Goal: Information Seeking & Learning: Learn about a topic

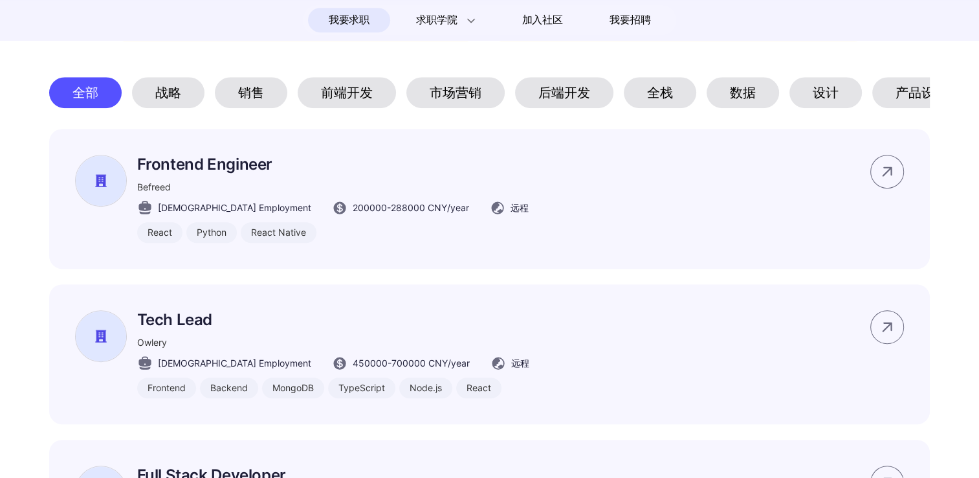
drag, startPoint x: 854, startPoint y: 1, endPoint x: 603, endPoint y: 74, distance: 261.6
click at [604, 78] on section "#码上招聘🔥 我们与这些组织一起，为中国工作者带来全球工作可能性。 该页面所展示岗位信息均通过Brix真实性验证 所展示岗位均为雇主自行通过 Brix AI …" at bounding box center [489, 282] width 979 height 1016
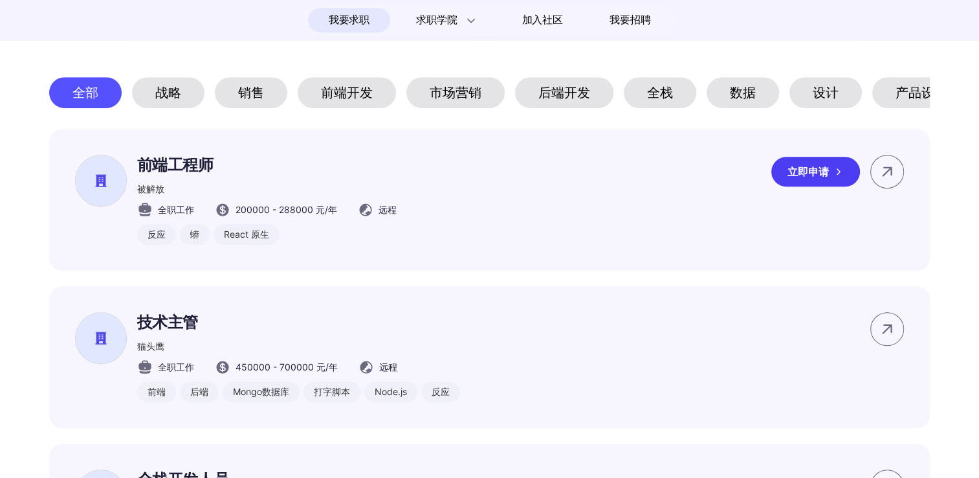
click at [698, 196] on div "前端工程师 被解放 全职工作 200000 - 288000 元/年 远程 反应 蟒 React 原生 立即申请" at bounding box center [490, 200] width 882 height 142
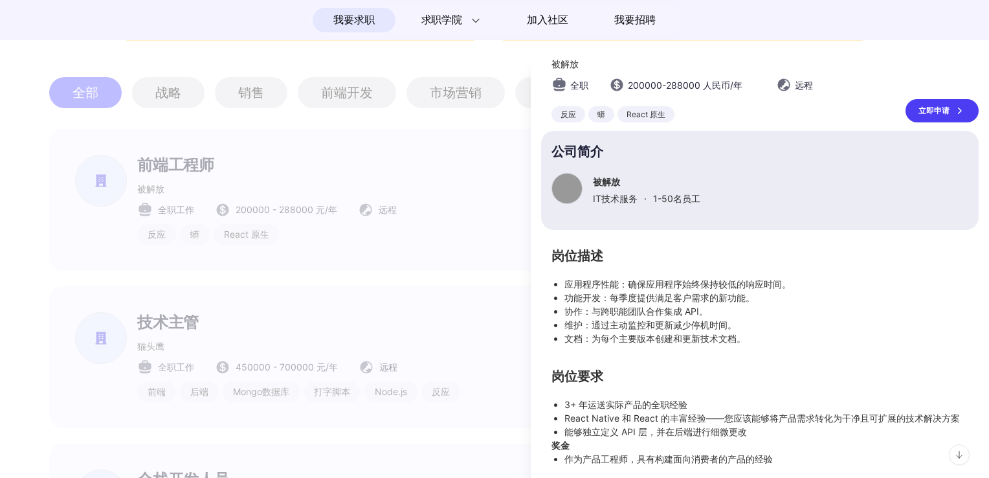
scroll to position [61, 0]
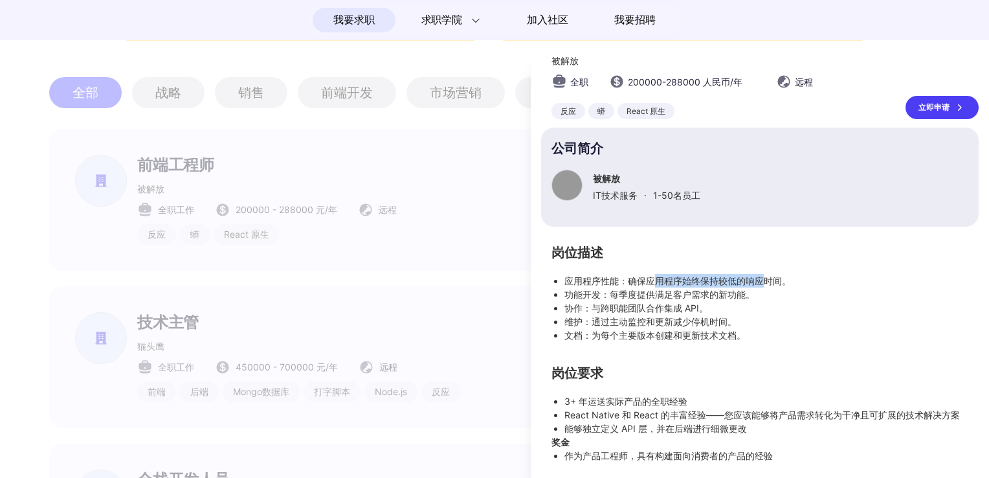
drag, startPoint x: 652, startPoint y: 271, endPoint x: 762, endPoint y: 263, distance: 110.3
click at [762, 274] on li "应用程序性能：确保应用程序始终保持较低的响应时间。" at bounding box center [766, 281] width 404 height 14
drag, startPoint x: 649, startPoint y: 277, endPoint x: 693, endPoint y: 276, distance: 44.7
click at [693, 287] on li "功能开发：每季度提供满足客户需求的新功能。" at bounding box center [766, 294] width 404 height 14
drag, startPoint x: 693, startPoint y: 276, endPoint x: 629, endPoint y: 297, distance: 67.5
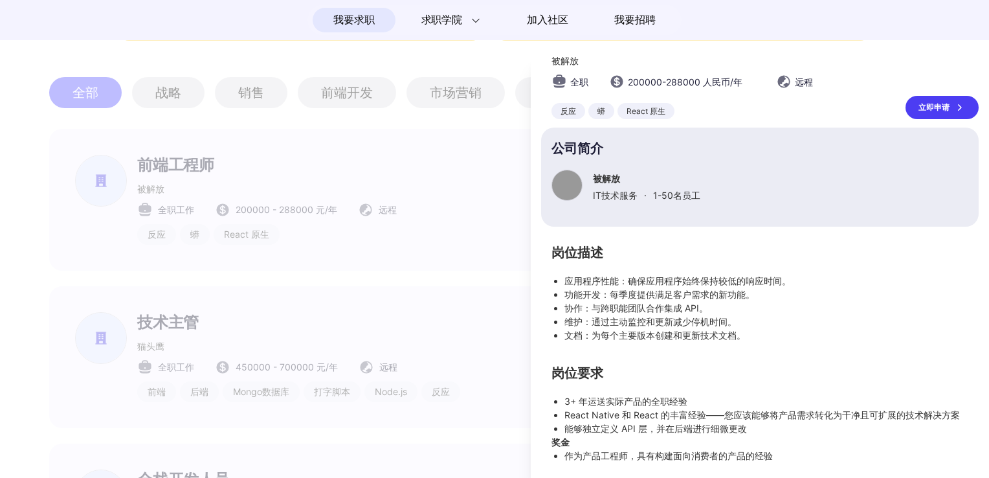
click at [630, 301] on li "协作：与跨职能团队合作集成 API。" at bounding box center [766, 308] width 404 height 14
click at [434, 280] on div at bounding box center [494, 267] width 989 height 421
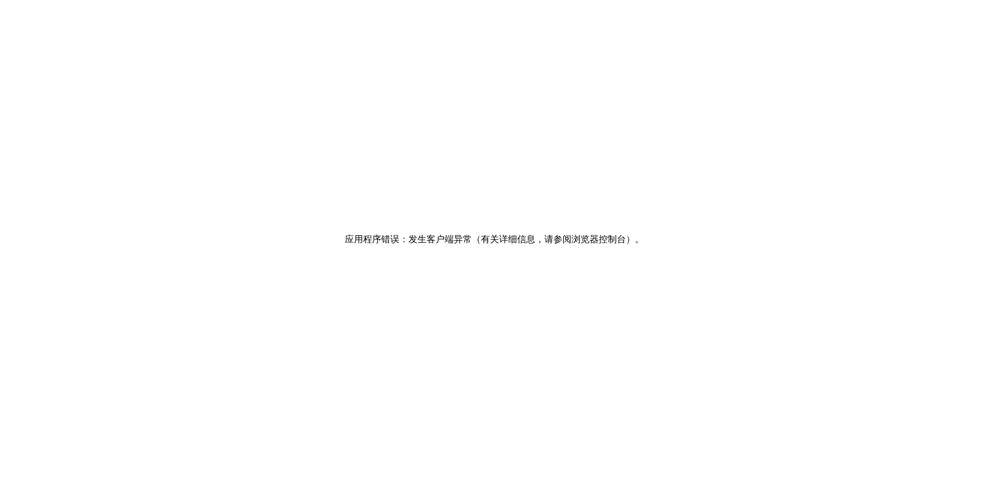
click at [214, 139] on div "应用程序错误：发生客户端异常（有关详细信息，请参阅浏览器控制台）。" at bounding box center [494, 239] width 989 height 478
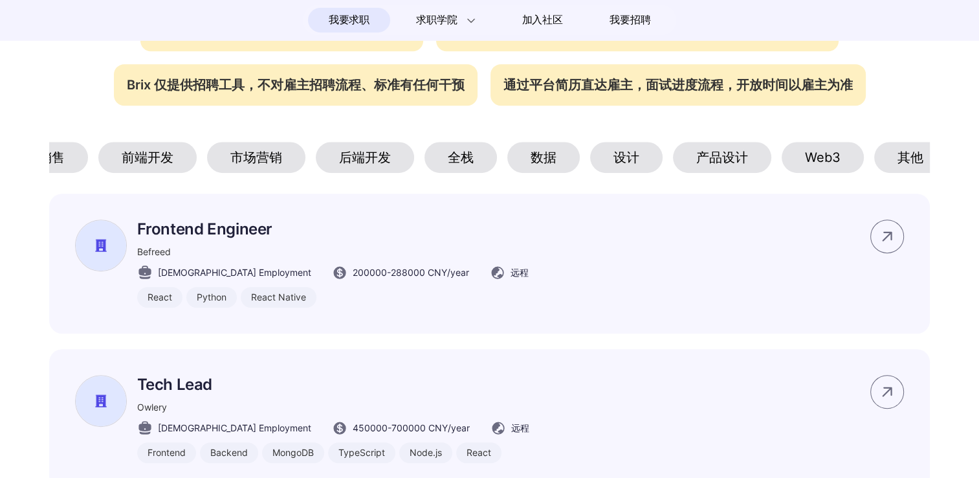
scroll to position [0, 215]
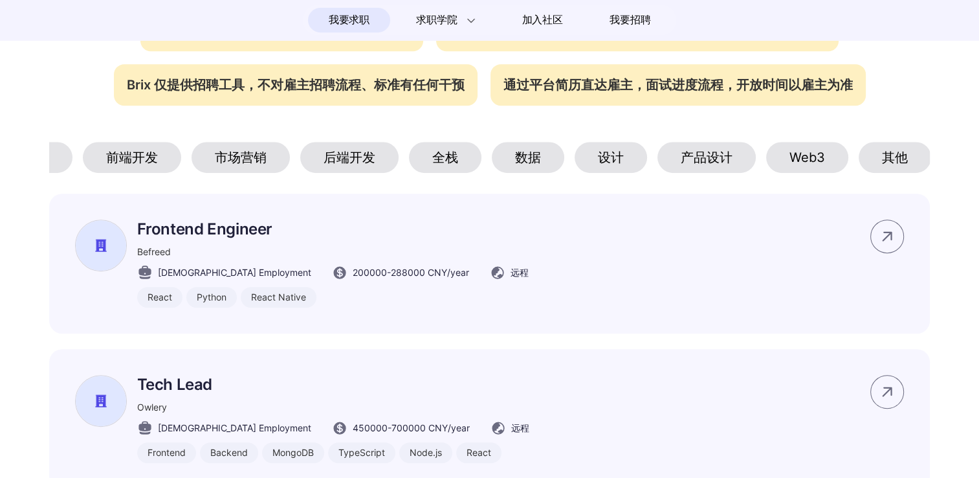
click at [536, 170] on div "数据" at bounding box center [528, 157] width 72 height 31
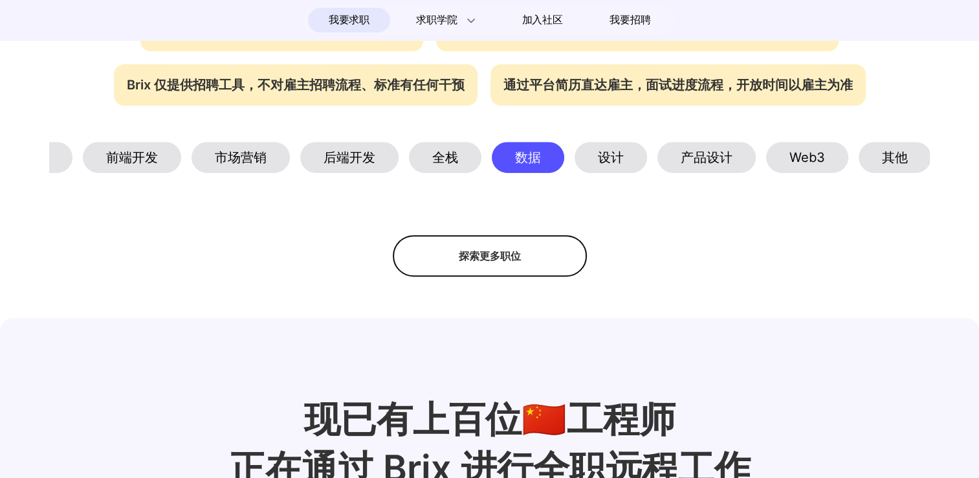
click at [605, 173] on div "设计" at bounding box center [611, 157] width 72 height 31
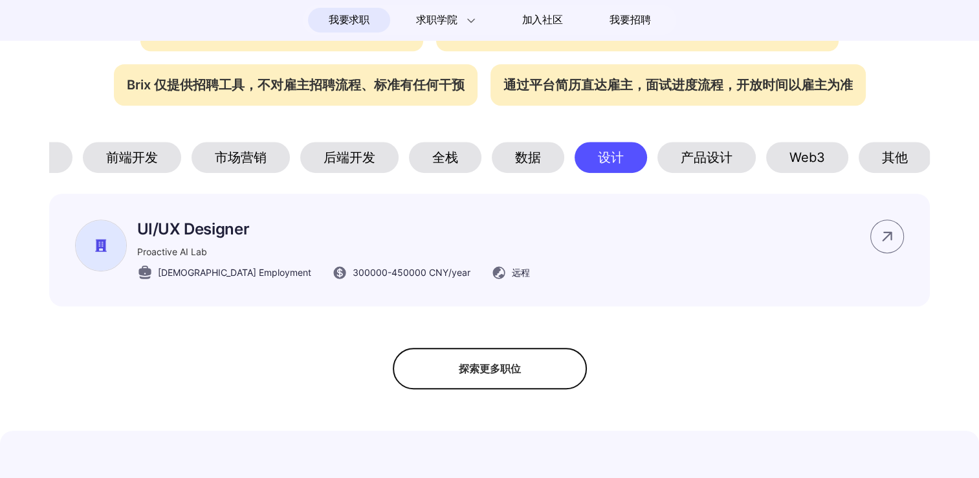
click at [768, 162] on div "Web3" at bounding box center [807, 157] width 82 height 31
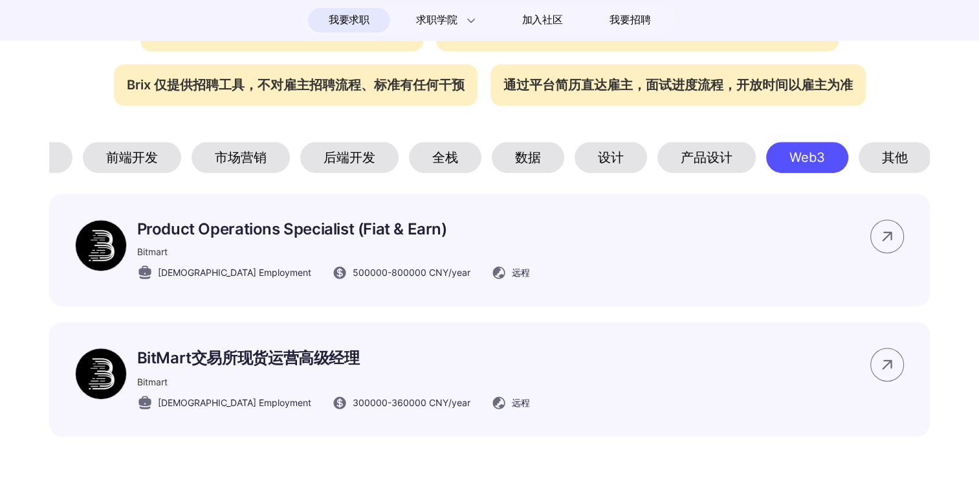
click at [707, 172] on div "产品设计" at bounding box center [707, 157] width 98 height 31
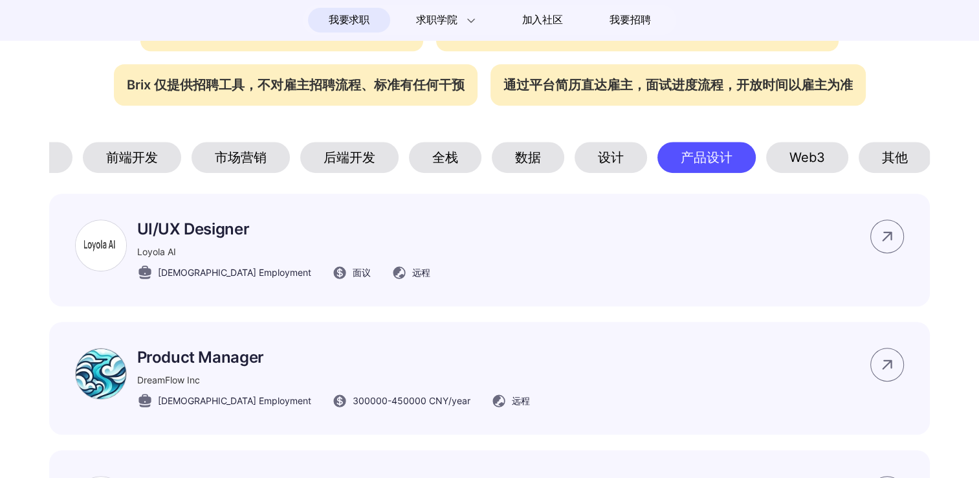
click at [794, 165] on div "Web3" at bounding box center [807, 157] width 82 height 31
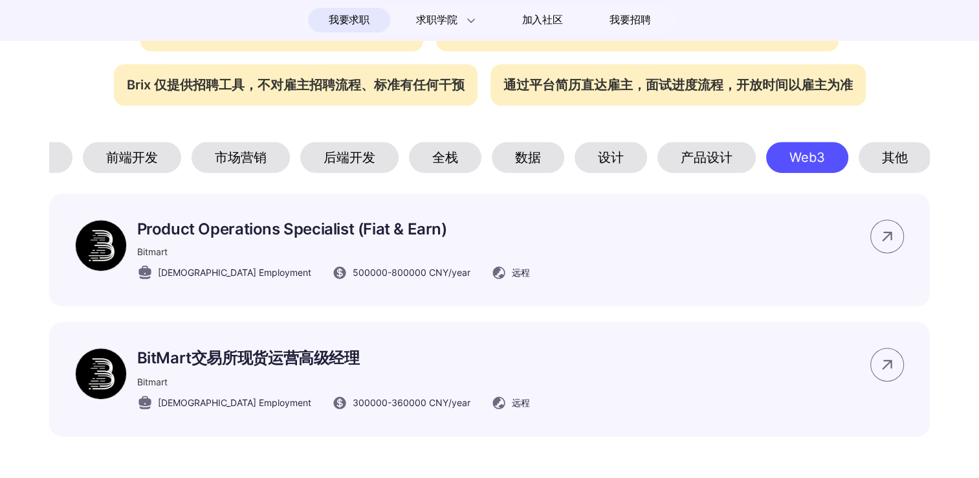
click at [900, 157] on div "其他" at bounding box center [895, 157] width 72 height 31
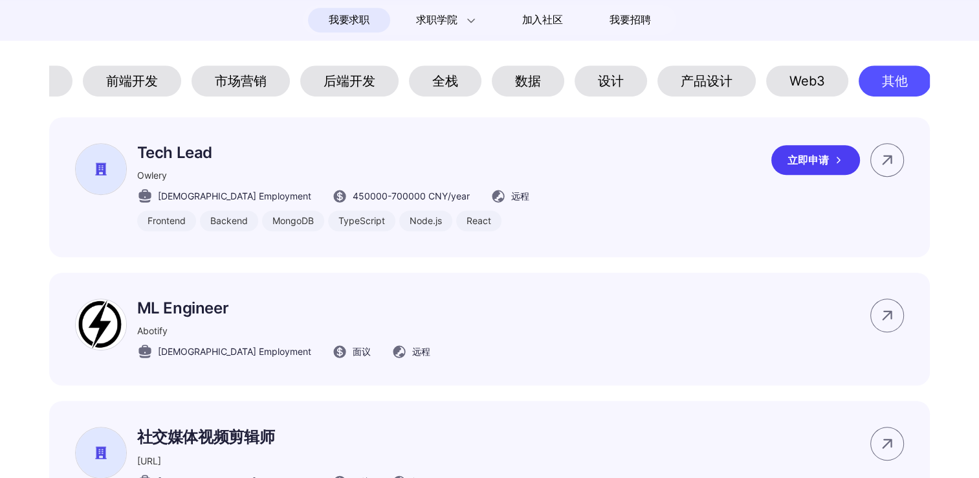
scroll to position [647, 0]
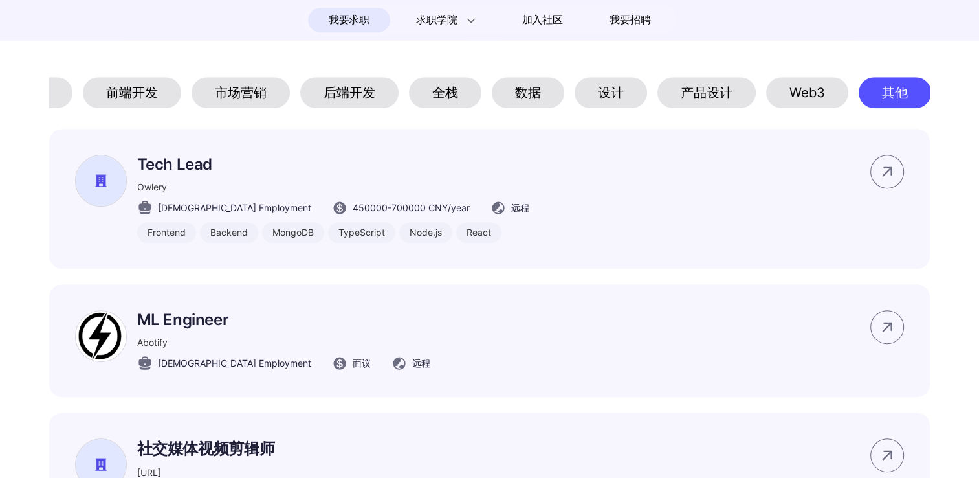
drag, startPoint x: 784, startPoint y: 142, endPoint x: 557, endPoint y: 129, distance: 228.2
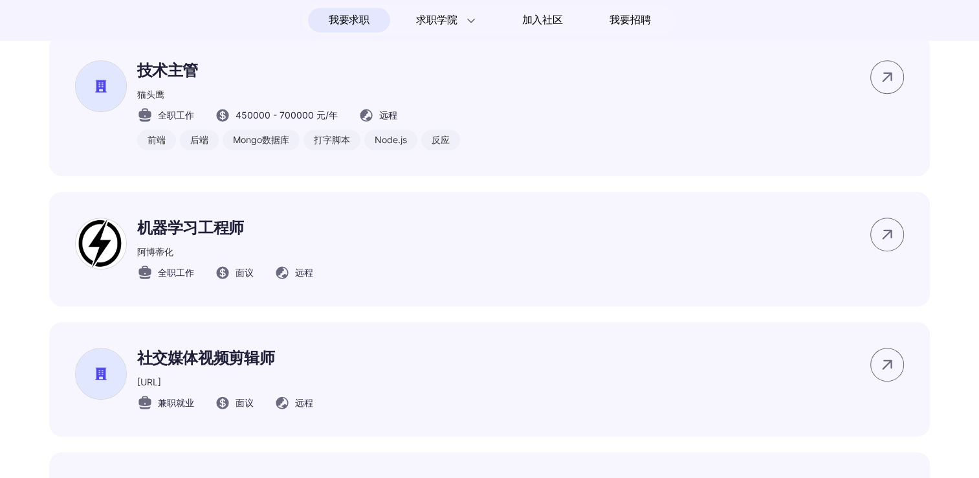
scroll to position [712, 0]
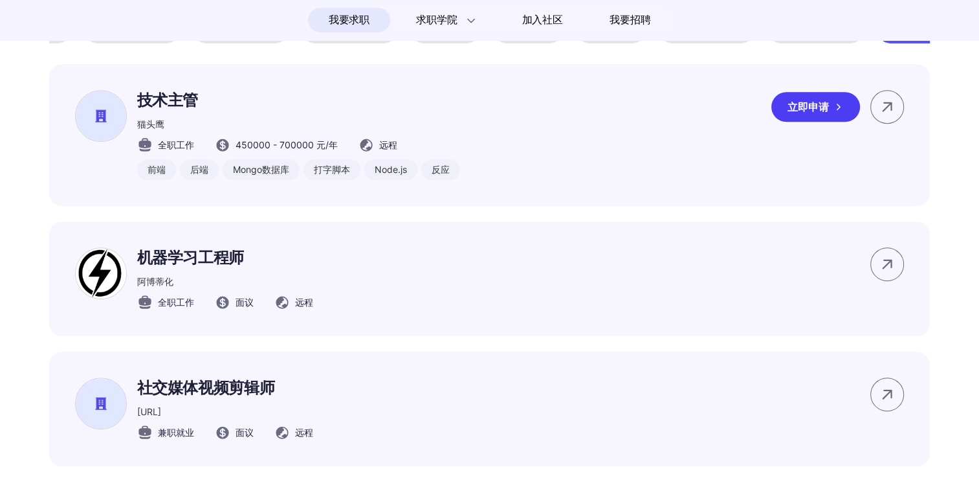
click at [466, 131] on div "技术主管 猫头鹰 全职工作 450000 - 700000 元/年 远程 前端 后端 Mongo数据库 打字脚本 Node.js 反应 立即申请" at bounding box center [490, 135] width 882 height 142
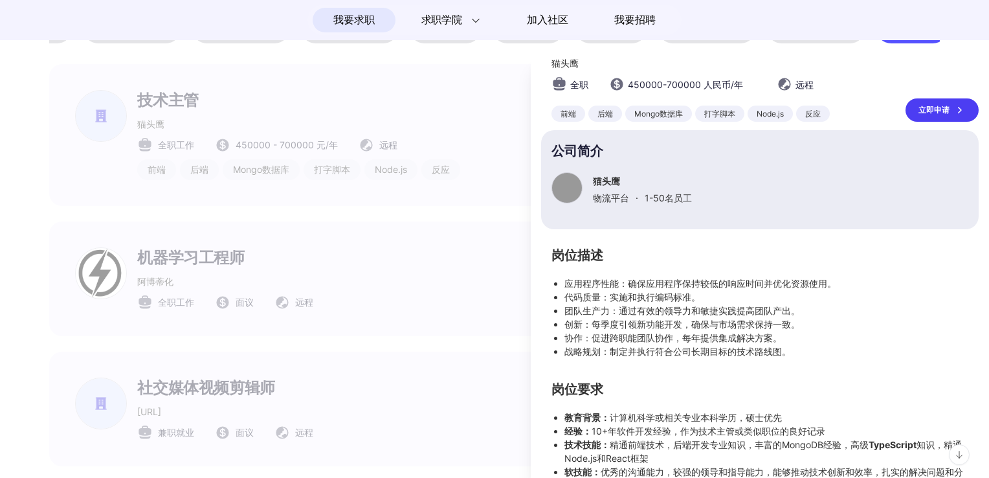
scroll to position [65, 0]
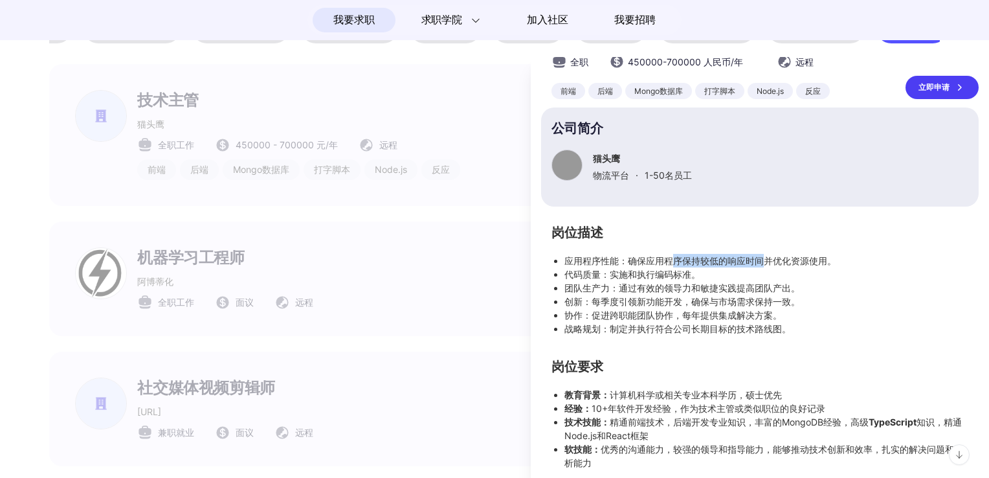
drag, startPoint x: 670, startPoint y: 261, endPoint x: 748, endPoint y: 271, distance: 79.0
click at [759, 263] on li "应用程序性能：确保应用程序保持较低的响应时间并优化资源使用。" at bounding box center [766, 261] width 404 height 14
drag, startPoint x: 748, startPoint y: 271, endPoint x: 637, endPoint y: 315, distance: 119.7
click at [637, 315] on li "协作：促进跨职能团队协作，每年提供集成解决方案。" at bounding box center [766, 315] width 404 height 14
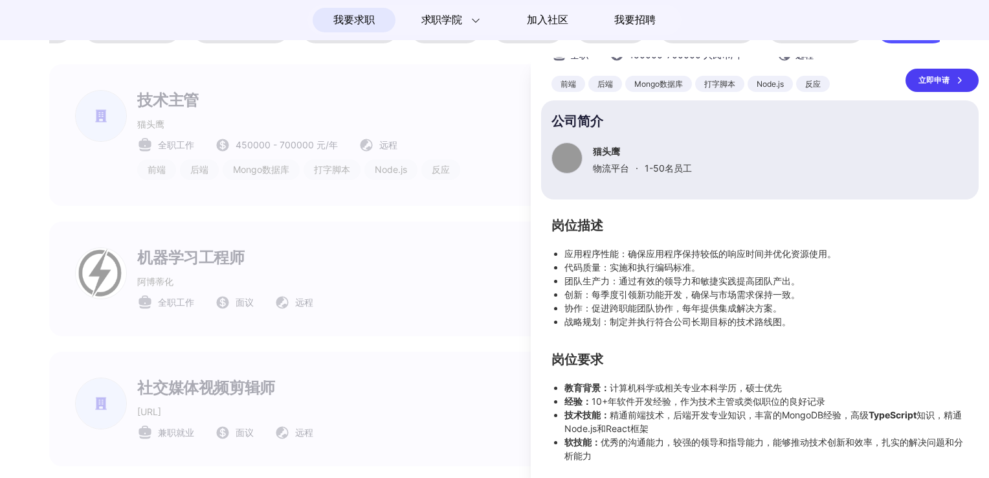
scroll to position [0, 0]
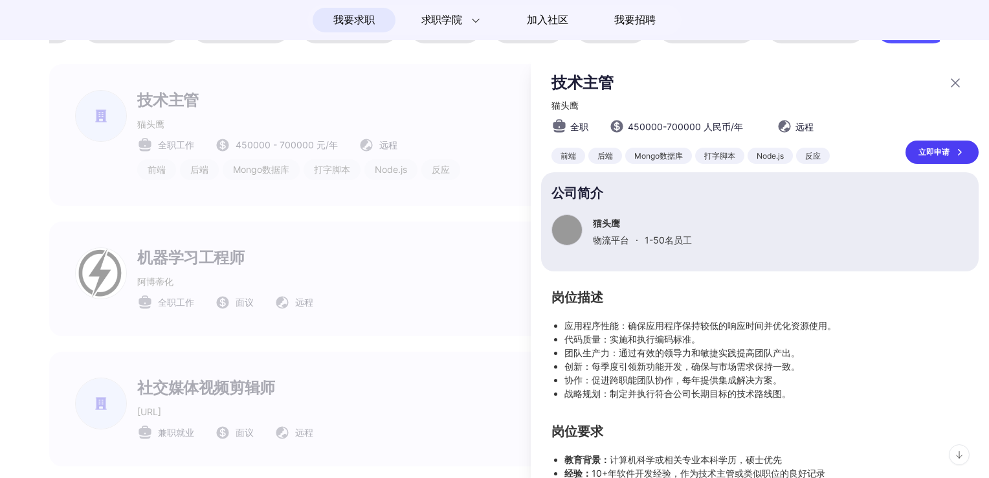
click at [948, 84] on icon at bounding box center [956, 83] width 16 height 16
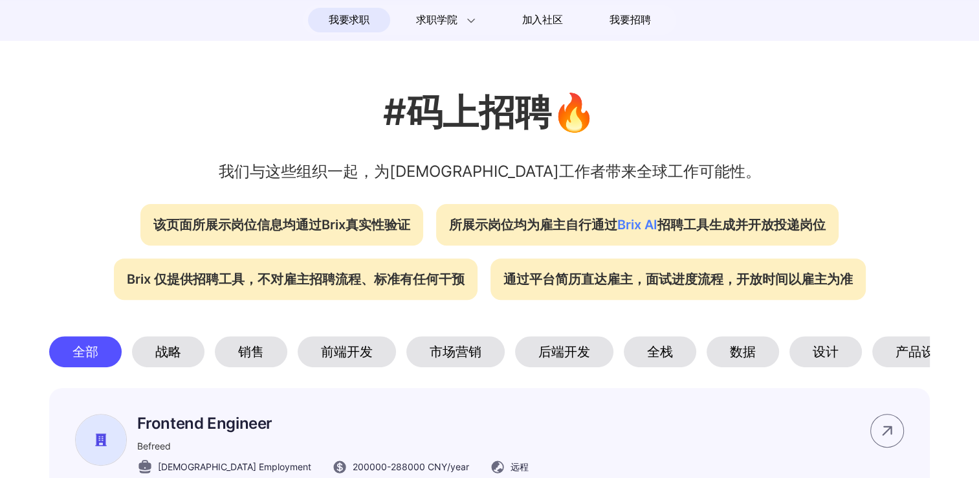
scroll to position [453, 0]
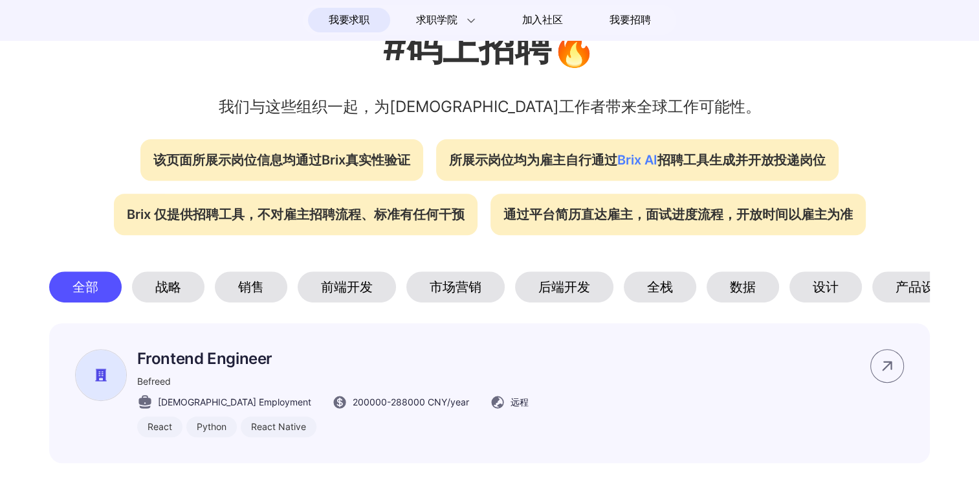
click at [841, 294] on div "设计" at bounding box center [826, 286] width 72 height 31
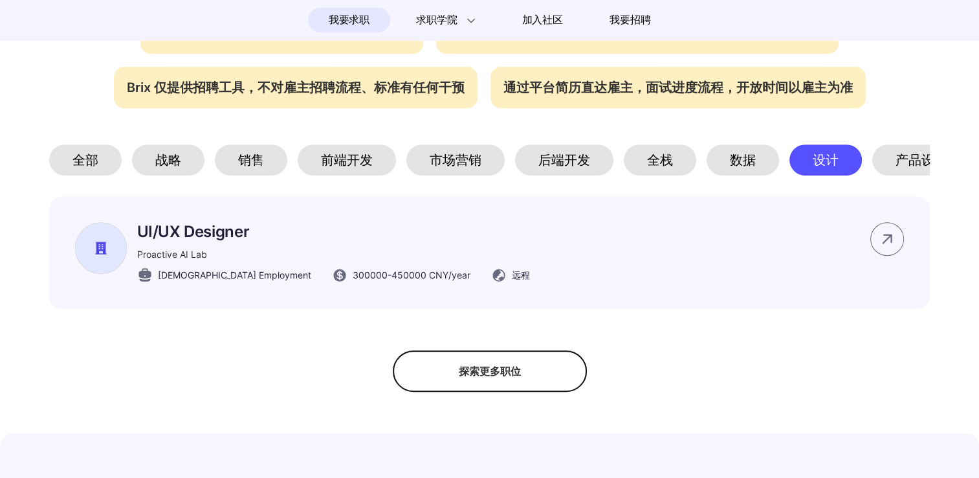
scroll to position [583, 0]
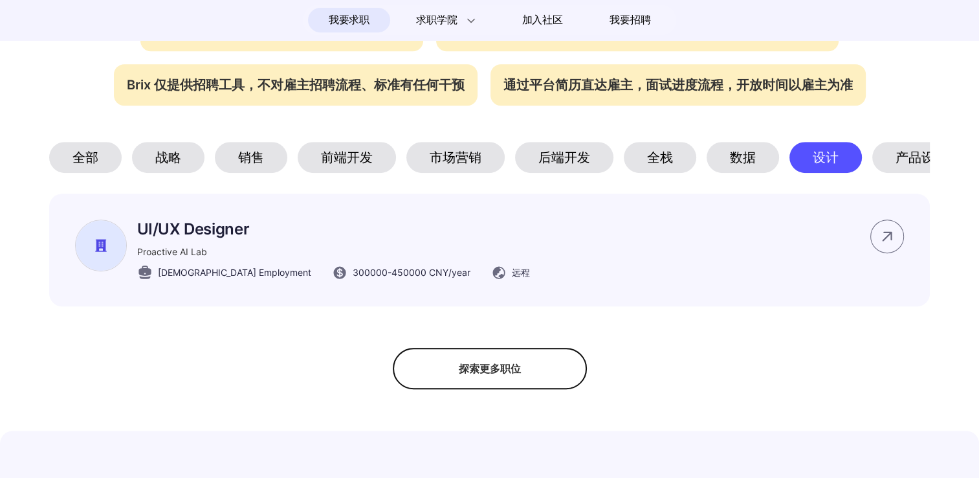
click at [795, 276] on aside "立即申请" at bounding box center [833, 249] width 142 height 61
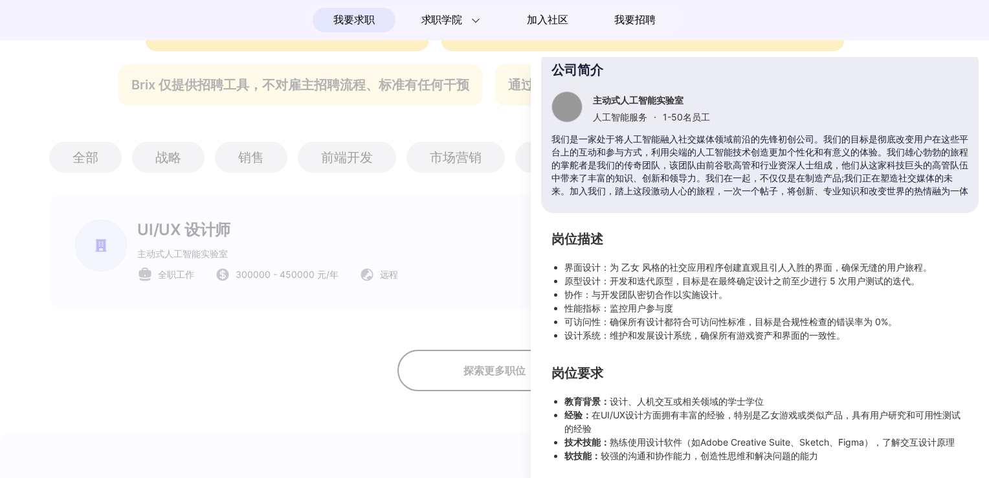
scroll to position [0, 0]
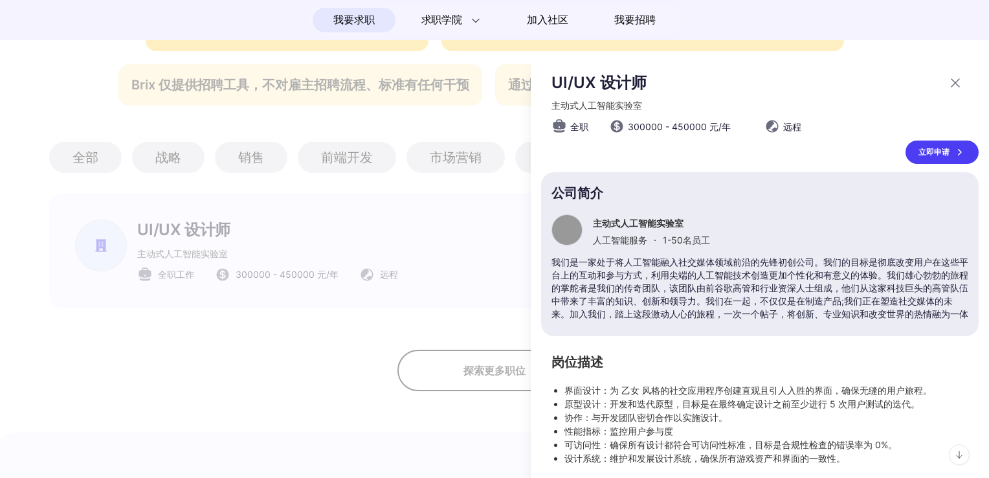
click at [948, 85] on icon at bounding box center [956, 83] width 16 height 16
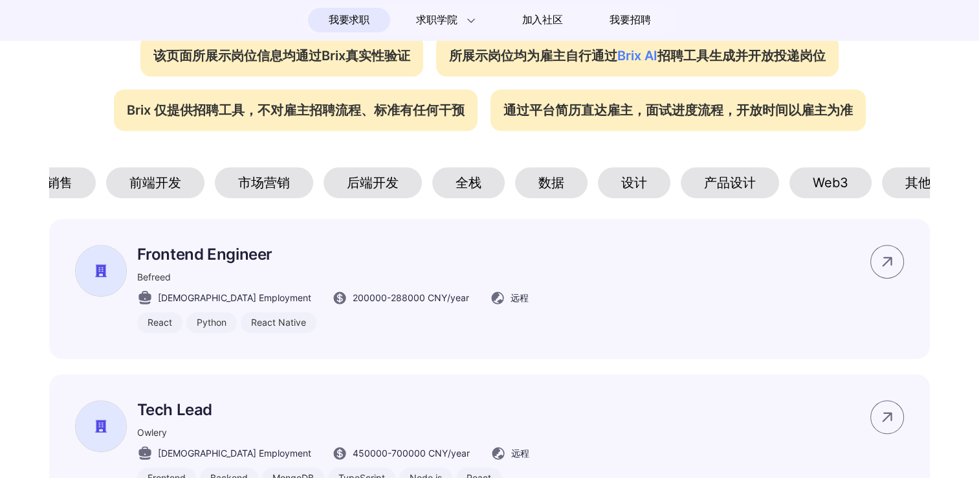
scroll to position [0, 215]
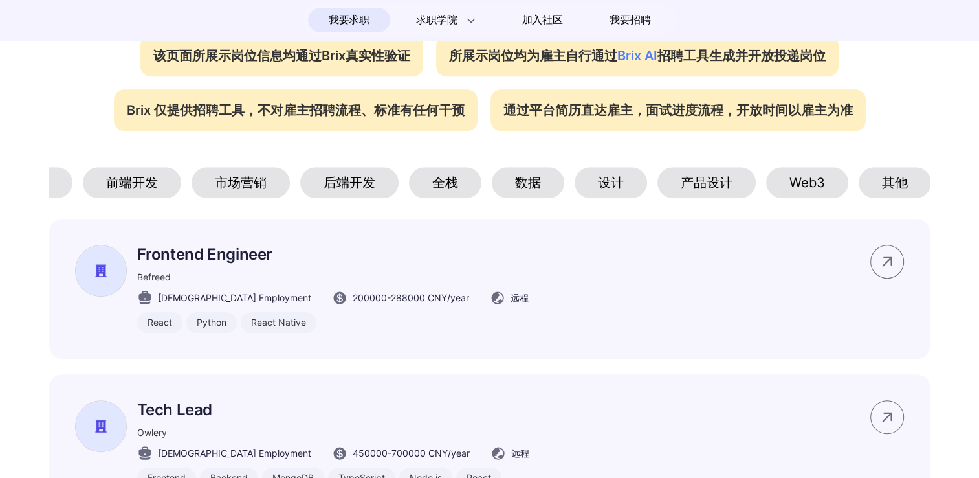
click at [784, 192] on div "Web3" at bounding box center [807, 182] width 82 height 31
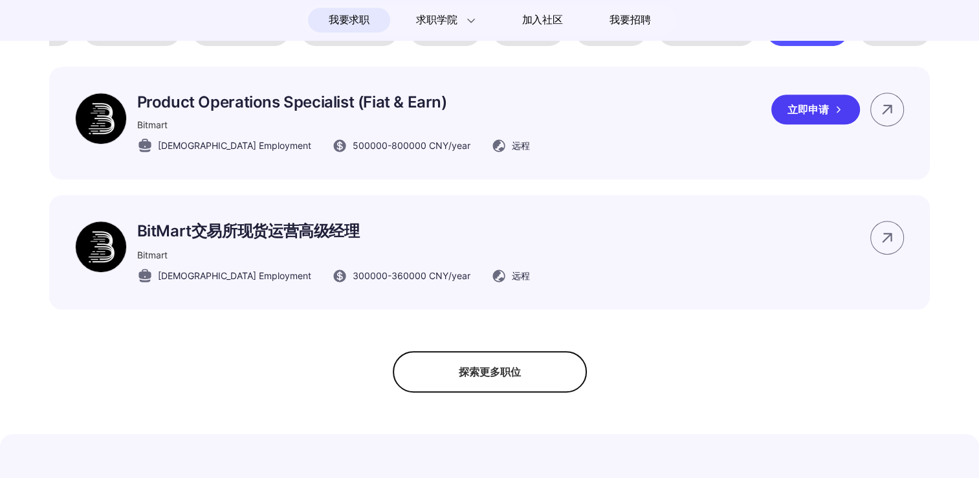
scroll to position [687, 0]
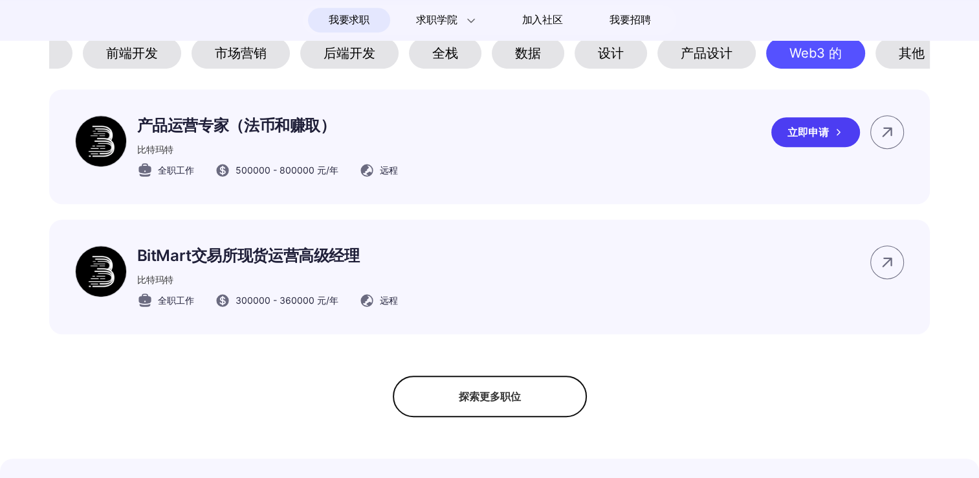
click at [489, 153] on div "产品运营专家（法币和赚取） [PERSON_NAME]特 全职工作 500000 - 800000 元/年 远程 立即申请" at bounding box center [490, 146] width 882 height 115
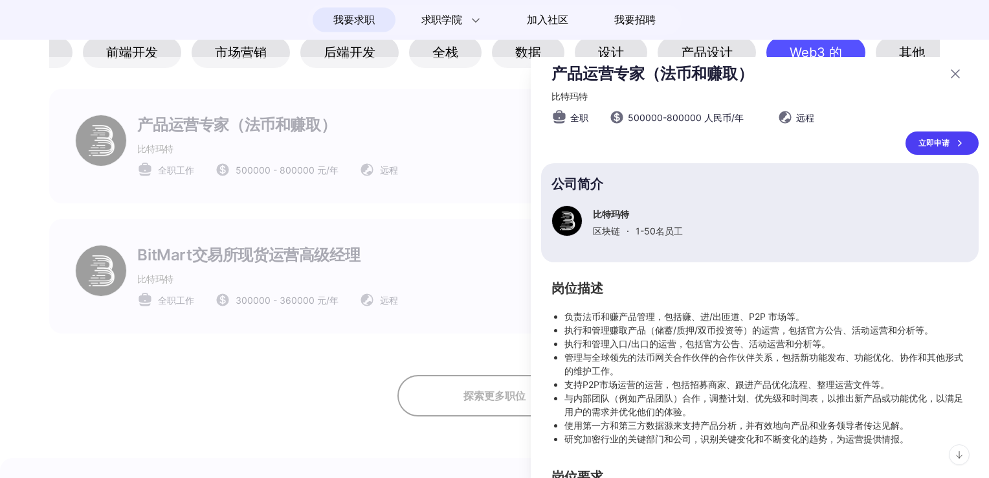
scroll to position [0, 0]
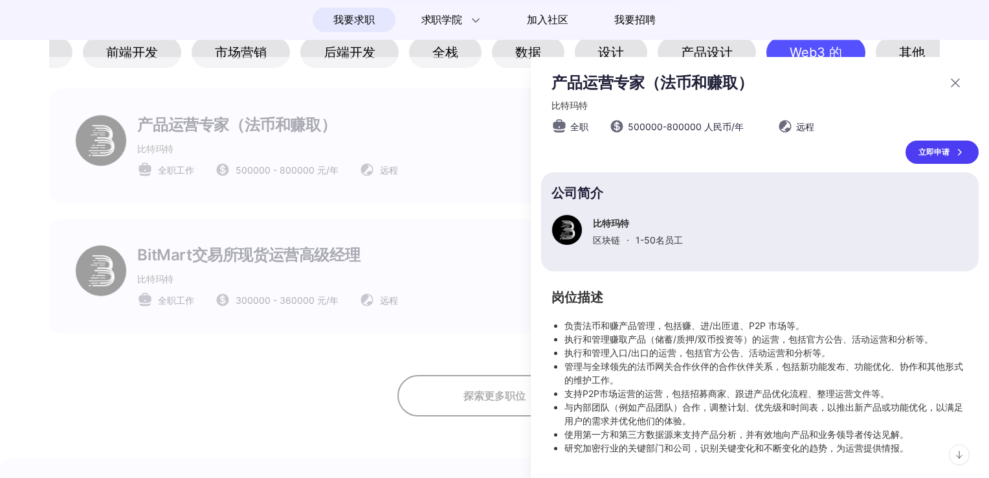
click at [940, 83] on div at bounding box center [951, 82] width 23 height 21
click at [948, 83] on icon at bounding box center [956, 83] width 16 height 16
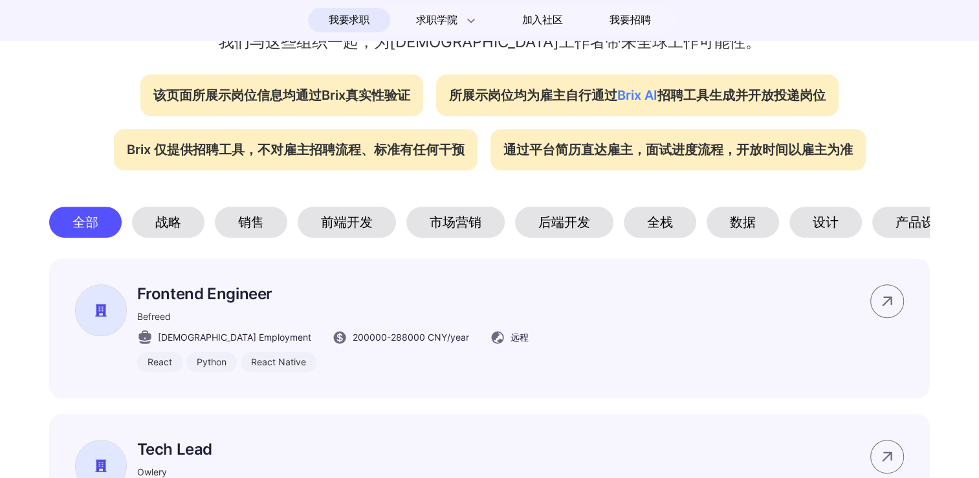
scroll to position [0, 215]
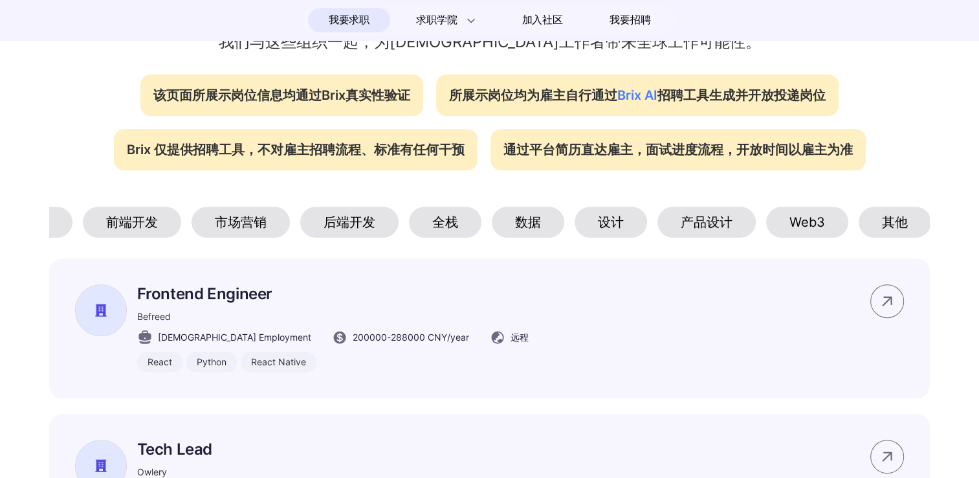
click at [831, 236] on div "Web3" at bounding box center [807, 221] width 82 height 31
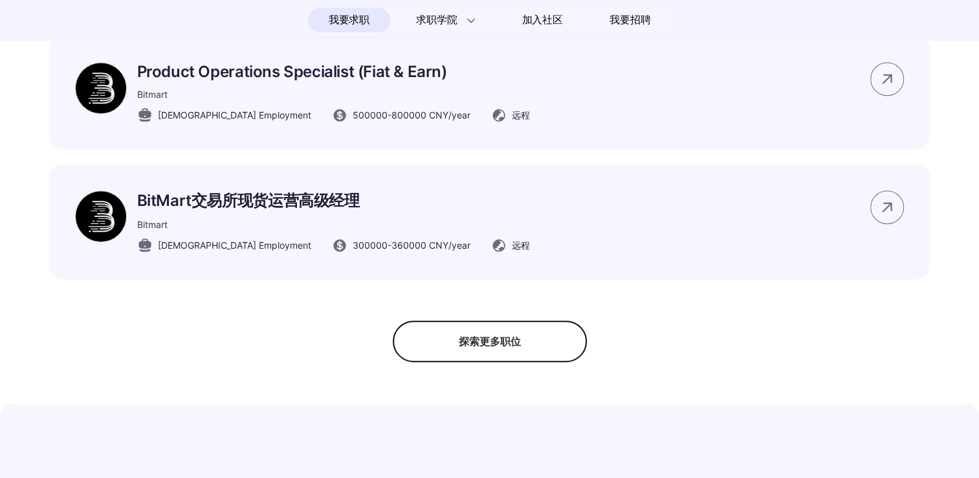
scroll to position [777, 0]
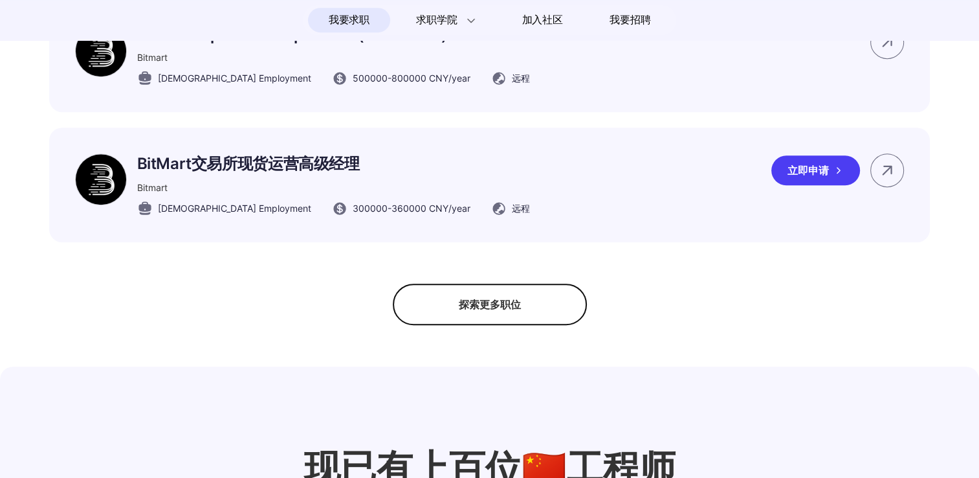
click at [549, 231] on div "BitMart交易所现货运营高级经理 Bitmart [DEMOGRAPHIC_DATA] Employment 300000 - 360000 CNY /y…" at bounding box center [490, 185] width 882 height 115
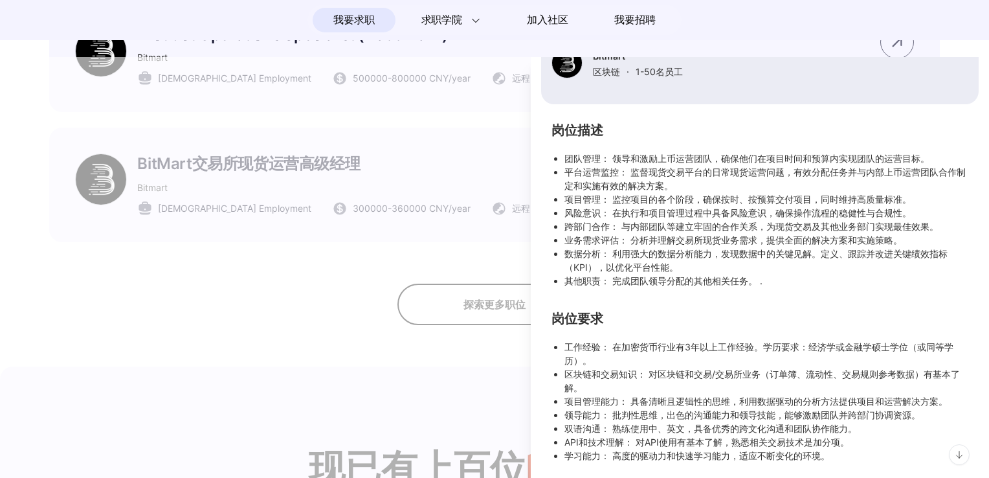
scroll to position [0, 0]
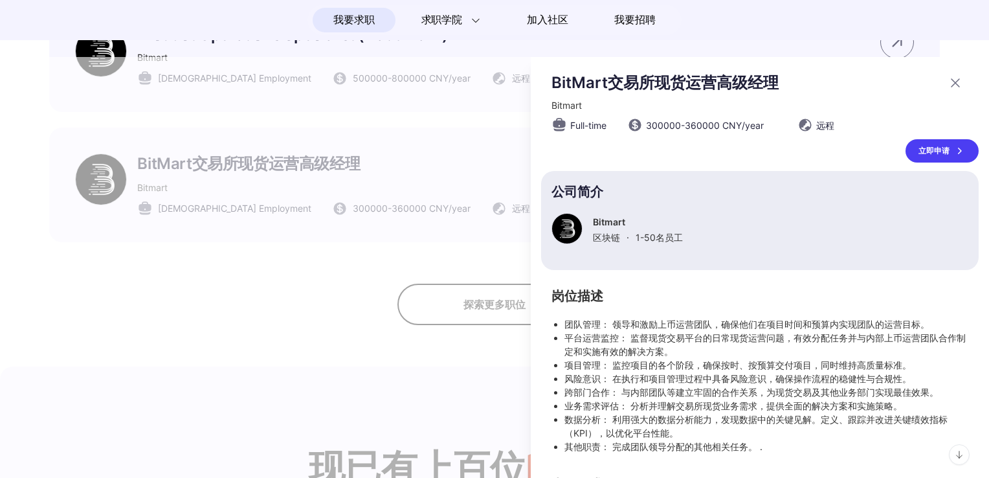
click at [948, 85] on icon at bounding box center [956, 83] width 16 height 16
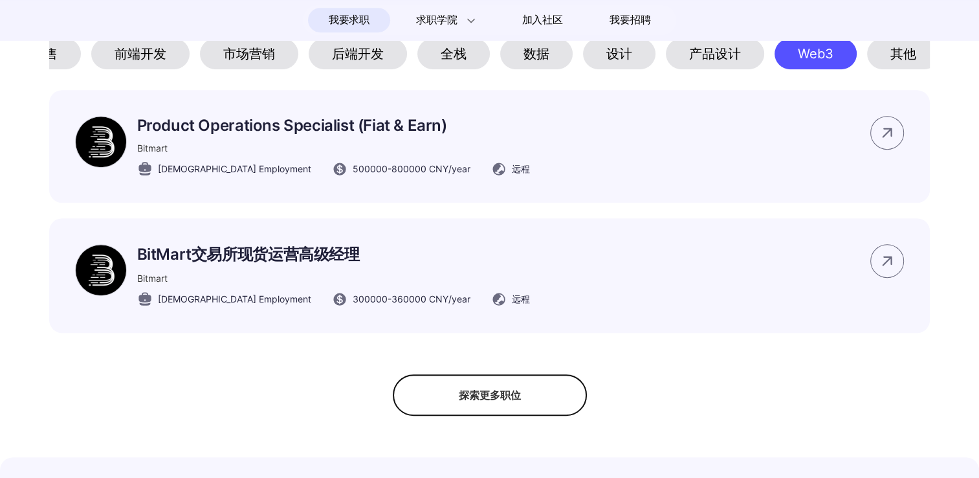
scroll to position [518, 0]
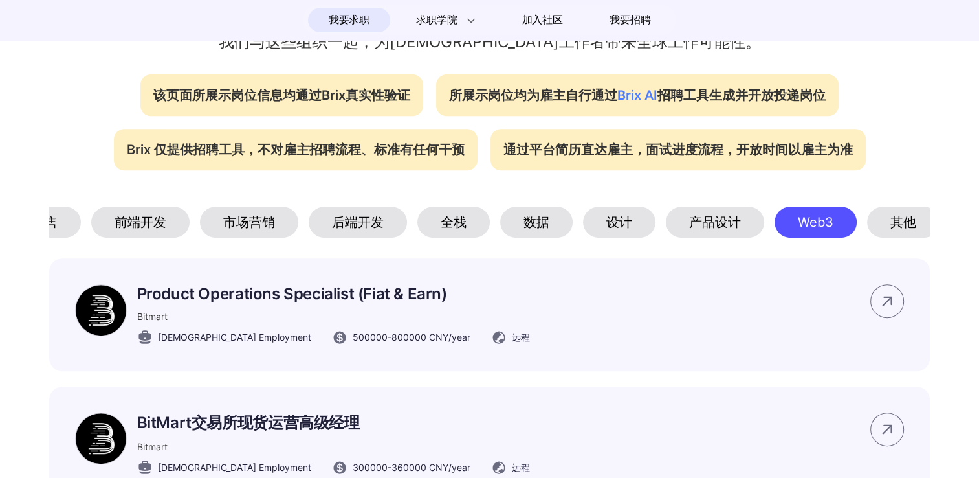
click at [628, 224] on div "设计" at bounding box center [619, 221] width 72 height 31
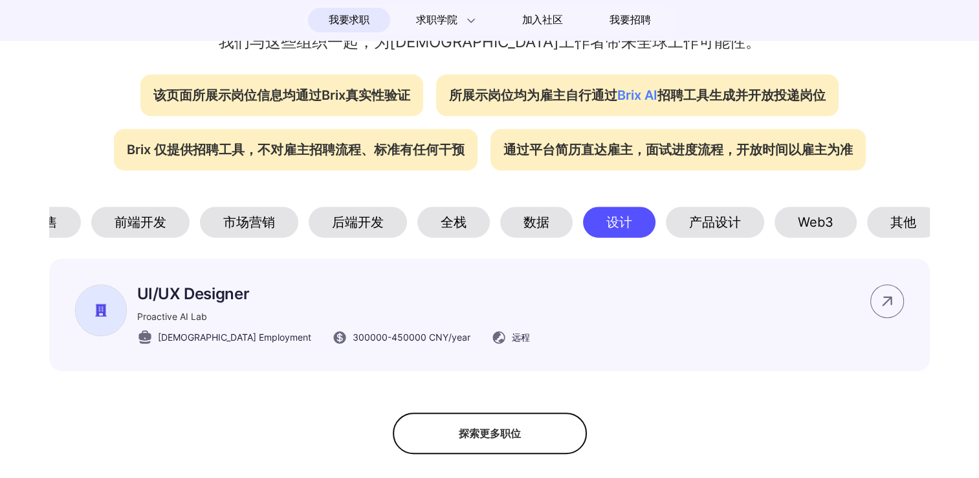
click at [539, 236] on div "数据" at bounding box center [536, 221] width 72 height 31
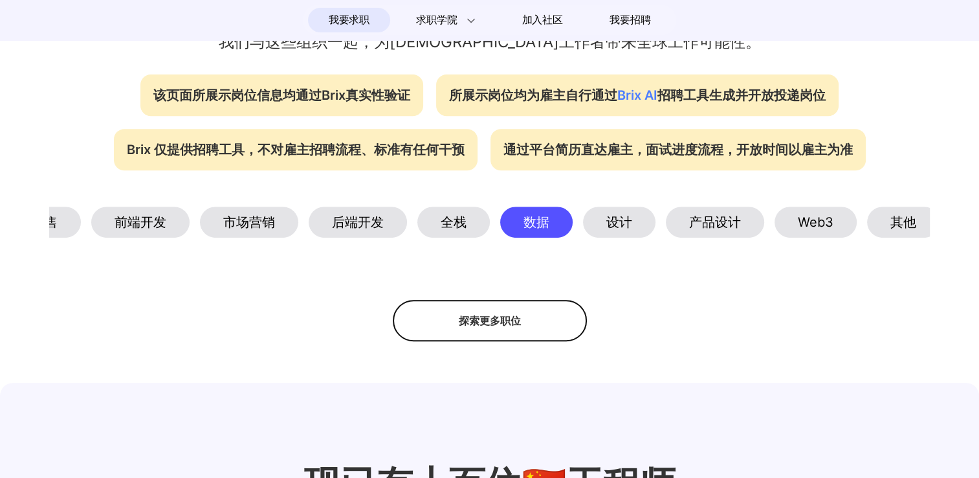
click at [476, 237] on div "全栈" at bounding box center [453, 221] width 72 height 31
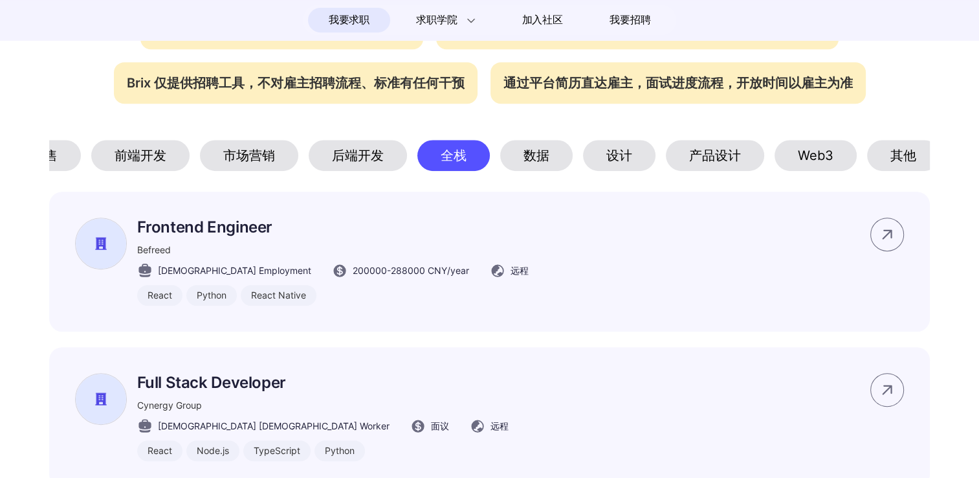
scroll to position [583, 0]
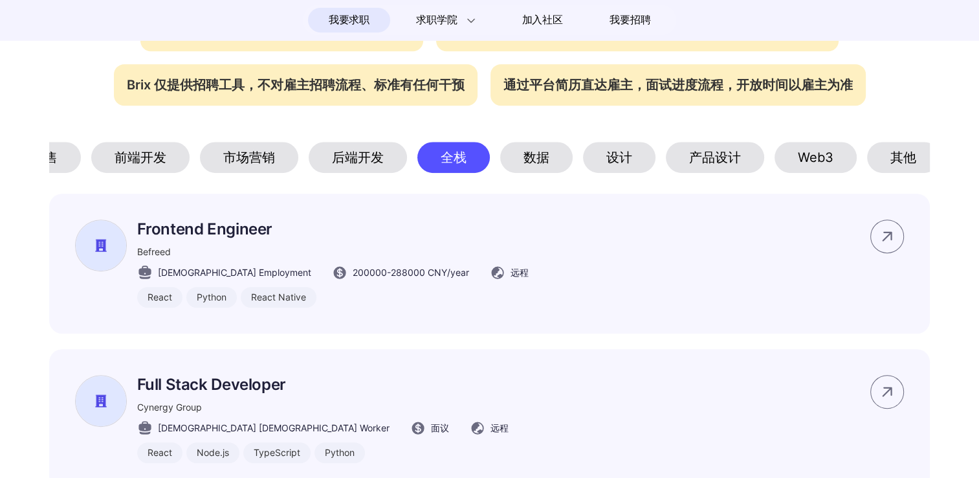
click at [255, 164] on div "市场营销" at bounding box center [249, 157] width 98 height 31
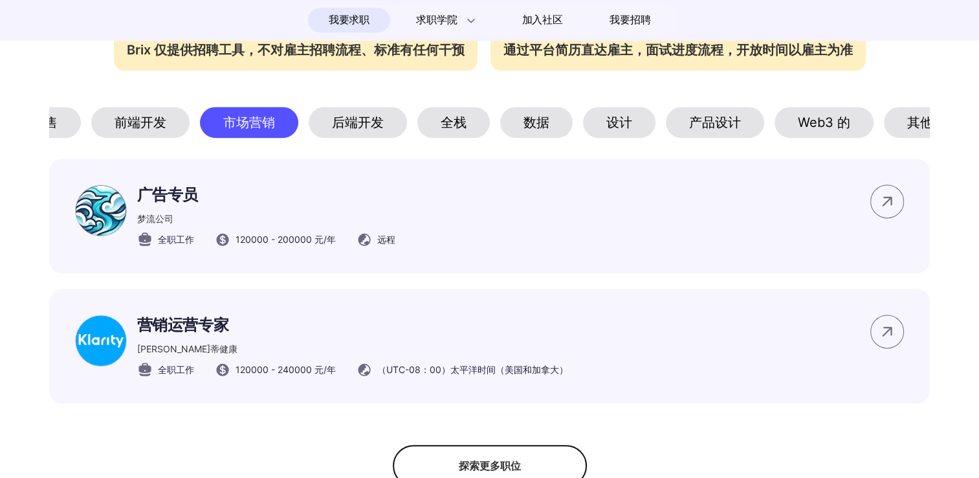
scroll to position [712, 0]
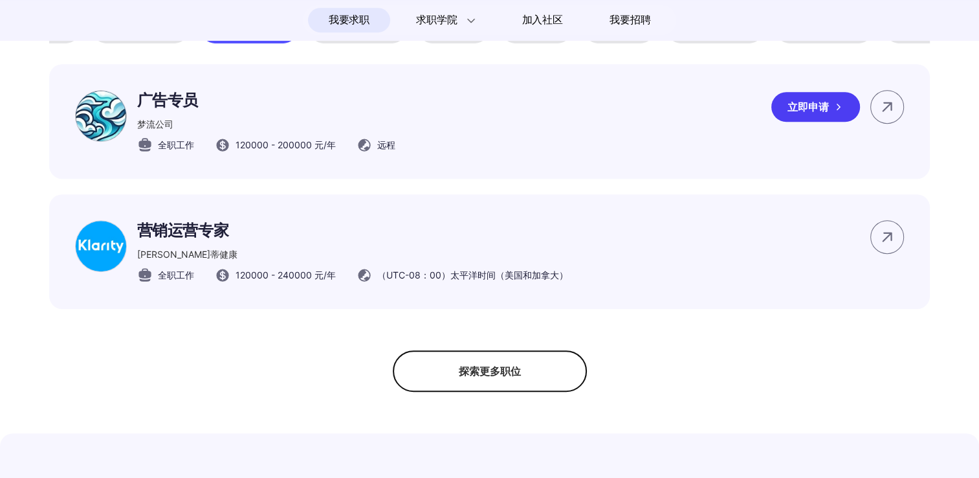
click at [495, 155] on div "广告专员 梦流公司 全职工作 120000 - 200000 元/年 远程 立即申请" at bounding box center [490, 121] width 882 height 115
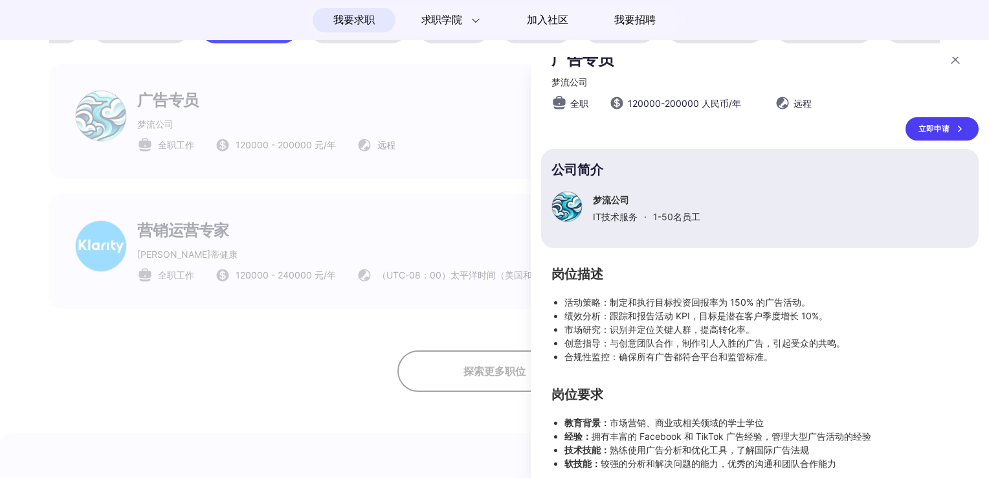
scroll to position [34, 0]
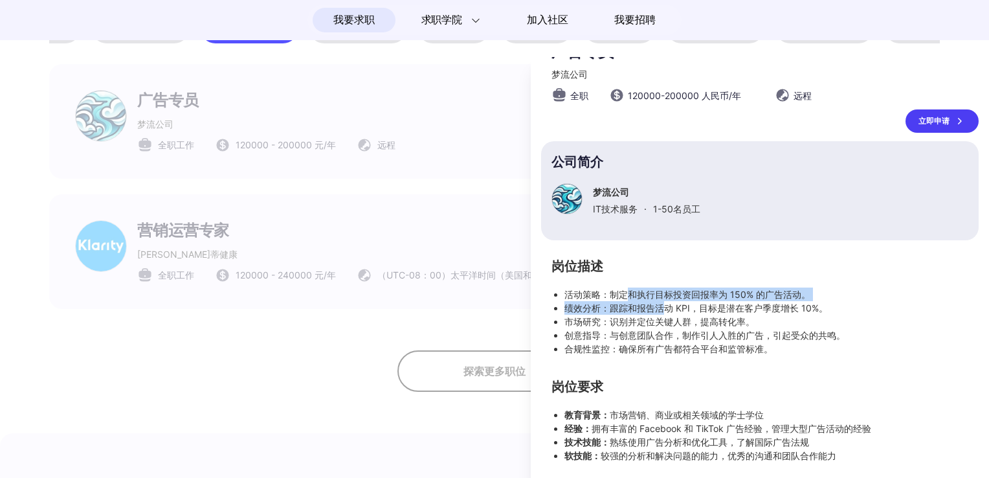
drag, startPoint x: 631, startPoint y: 296, endPoint x: 668, endPoint y: 302, distance: 37.3
click at [668, 302] on ul "活动策略：制定和执行目标投资回报率为 150% 的广告活动。 绩效分析：跟踪和报告活动 KPI，目标是潜在客户季度增长 10%。 市场研究：识别并定位关键人群…" at bounding box center [759, 321] width 417 height 68
drag, startPoint x: 668, startPoint y: 302, endPoint x: 724, endPoint y: 330, distance: 62.5
click at [725, 331] on li "创意指导：与创意团队合作，制作引人入胜的广告，引起受众的共鸣。" at bounding box center [766, 335] width 404 height 14
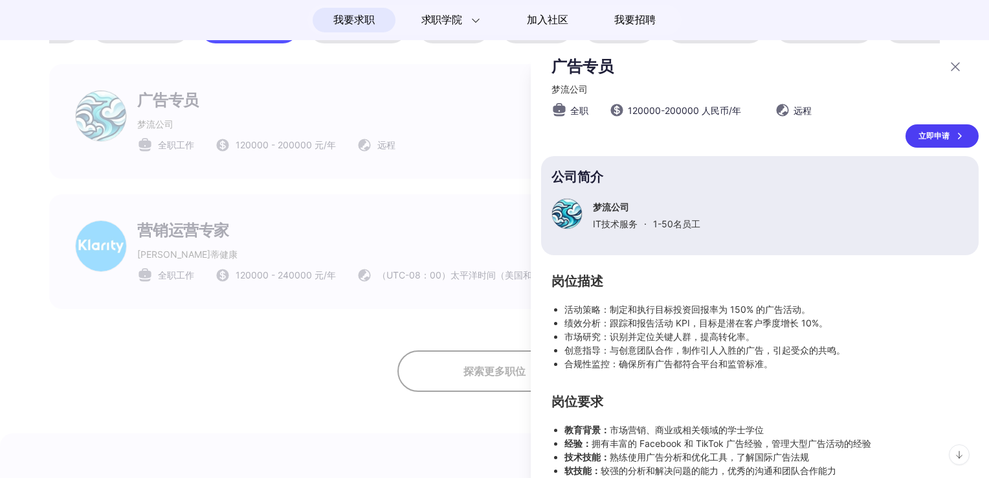
scroll to position [0, 0]
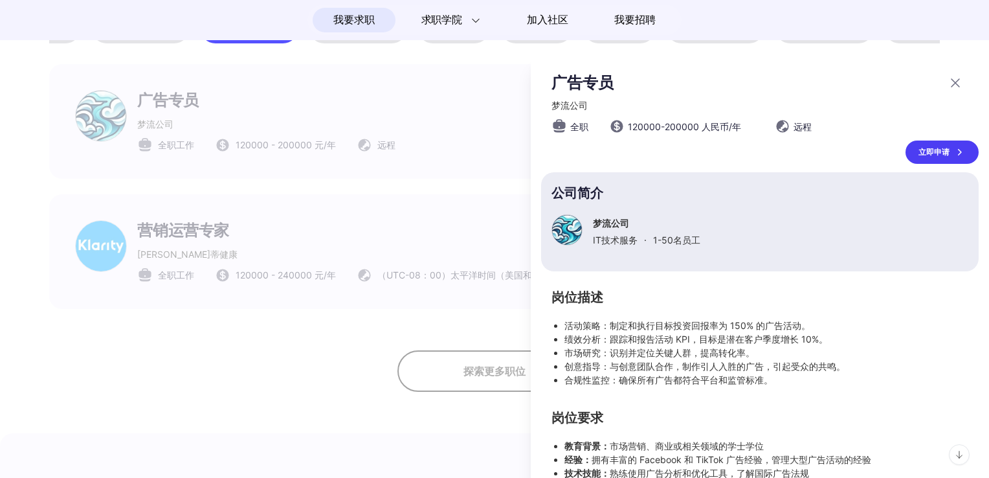
click at [948, 89] on icon at bounding box center [956, 83] width 16 height 16
